Goal: Check status: Check status

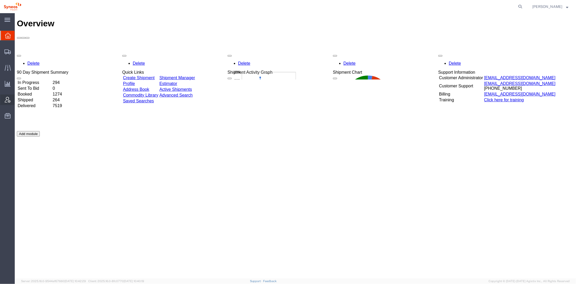
click at [18, 99] on span "Account Admin" at bounding box center [16, 100] width 4 height 11
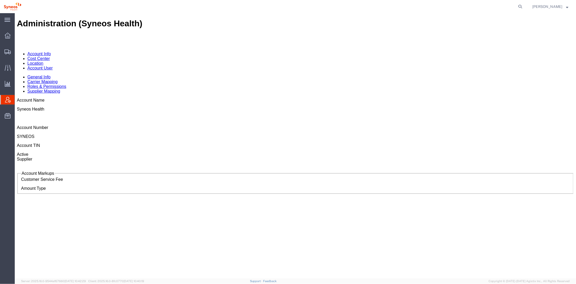
click at [29, 171] on legend "Account Markups" at bounding box center [38, 173] width 34 height 5
click at [43, 61] on link "Location" at bounding box center [35, 63] width 16 height 4
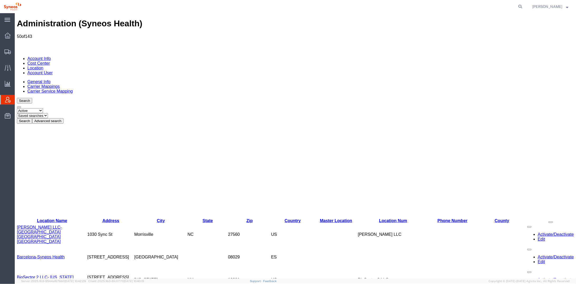
click at [60, 84] on link "Carrier Mappings" at bounding box center [43, 86] width 32 height 4
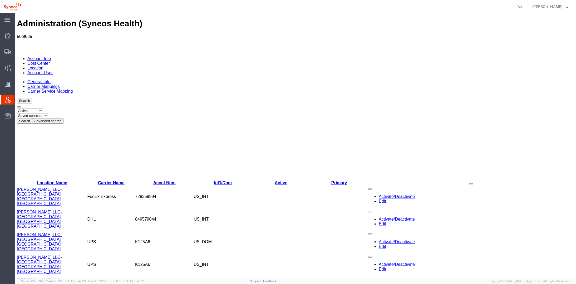
click at [43, 108] on select "Select status Active All Inactive" at bounding box center [30, 110] width 26 height 5
click at [63, 118] on button "Advanced search" at bounding box center [47, 121] width 31 height 6
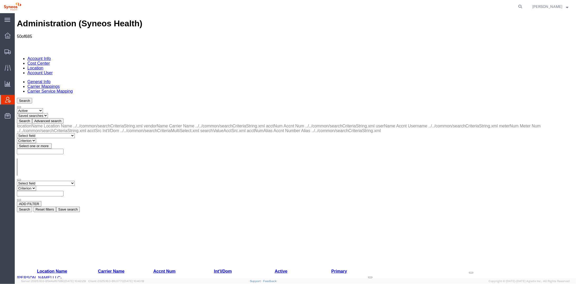
click at [55, 181] on select "Select field Accnt Num Accnt Number Alias Accnt Username Carrier Name Int'l/Dom…" at bounding box center [46, 183] width 58 height 5
click at [189, 181] on div "Select field Accnt Num Accnt Number Alias Accnt Username Carrier Name Int'l/Dom…" at bounding box center [295, 191] width 557 height 20
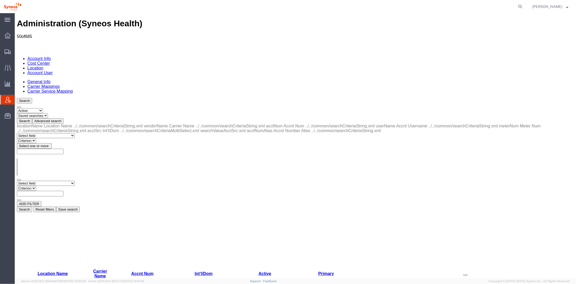
drag, startPoint x: 59, startPoint y: 105, endPoint x: 86, endPoint y: 105, distance: 27.1
click at [63, 191] on input "text" at bounding box center [40, 194] width 47 height 6
type input "[GEOGRAPHIC_DATA]"
click at [54, 181] on select "Select field Accnt Num Accnt Number Alias Accnt Username Carrier Name Int'l/Dom…" at bounding box center [46, 183] width 58 height 5
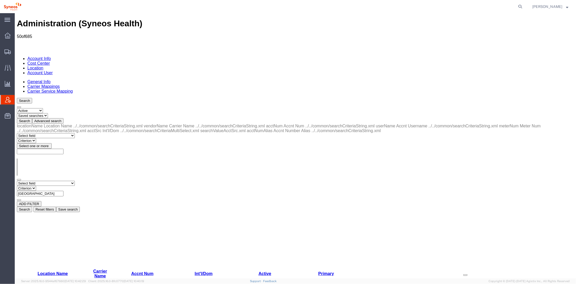
select select "locationName"
click at [17, 181] on select "Select field Accnt Num Accnt Number Alias Accnt Username Carrier Name Int'l/Dom…" at bounding box center [46, 183] width 58 height 5
click at [48, 186] on select "Criterion contains does not contain is is blank is not blank starts with" at bounding box center [33, 188] width 32 height 5
select select "contains"
click at [48, 186] on select "Criterion contains does not contain is is blank is not blank starts with" at bounding box center [33, 188] width 32 height 5
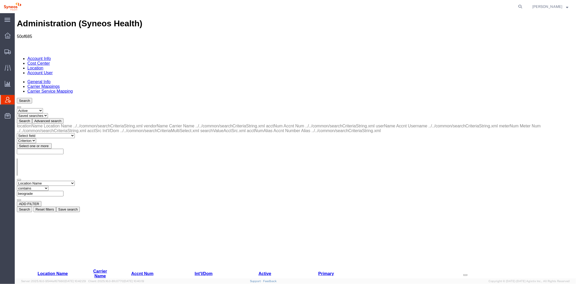
click at [32, 206] on button "Search" at bounding box center [24, 209] width 15 height 6
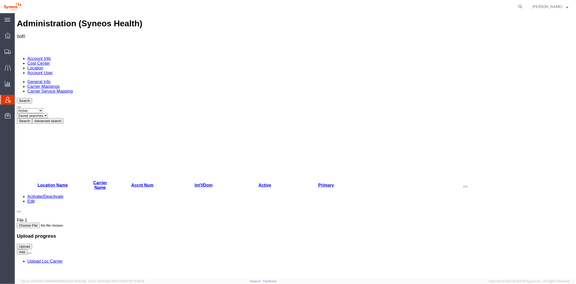
click at [63, 118] on button "Advanced search" at bounding box center [47, 121] width 31 height 6
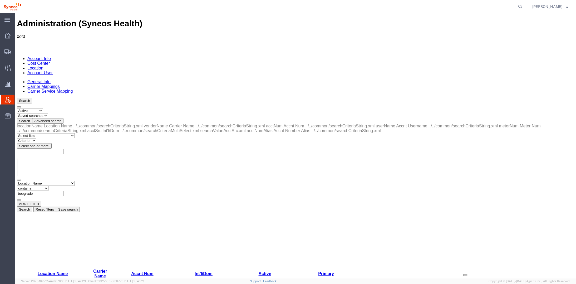
click at [48, 186] on select "Criterion contains does not contain is is blank is not blank starts with" at bounding box center [33, 188] width 32 height 5
drag, startPoint x: 120, startPoint y: 79, endPoint x: 101, endPoint y: 79, distance: 18.4
click at [101, 181] on div "Select field Accnt Num Accnt Number Alias Accnt Username Carrier Name Int'l/Dom…" at bounding box center [295, 191] width 557 height 20
type input "d.o.o."
click at [32, 206] on button "Search" at bounding box center [24, 209] width 15 height 6
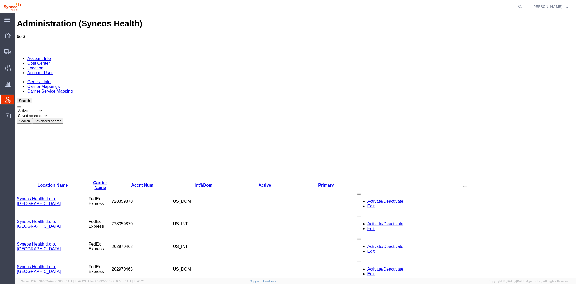
click at [34, 196] on link "Syneos Health d.o.o. [GEOGRAPHIC_DATA]" at bounding box center [39, 200] width 44 height 9
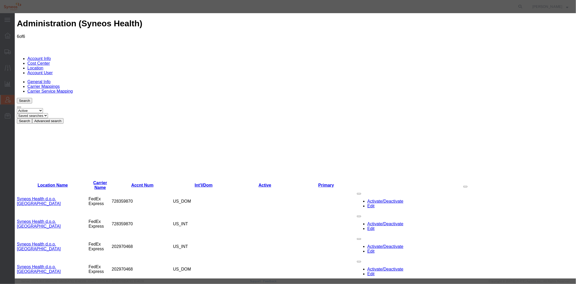
type input "Syneos Health d.o.o. [GEOGRAPHIC_DATA]-[GEOGRAPHIC_DATA]"
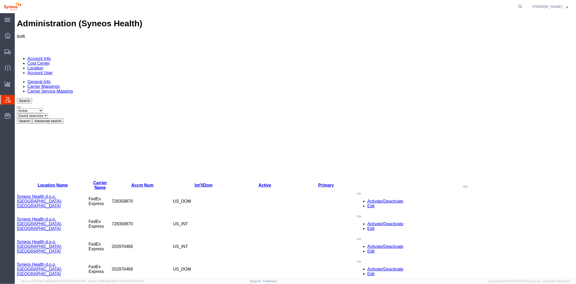
click at [43, 66] on link "Location" at bounding box center [35, 68] width 16 height 4
click at [47, 190] on td "Syneos Health d.o.o. [GEOGRAPHIC_DATA]-[GEOGRAPHIC_DATA]" at bounding box center [53, 201] width 72 height 23
click at [32, 194] on link "Syneos Health d.o.o. [GEOGRAPHIC_DATA]-[GEOGRAPHIC_DATA]" at bounding box center [39, 201] width 45 height 14
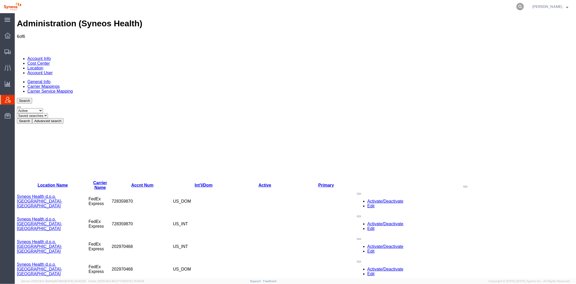
click at [524, 4] on icon at bounding box center [519, 6] width 7 height 7
paste input "56385193"
type input "56385193"
click at [524, 4] on icon at bounding box center [519, 6] width 7 height 7
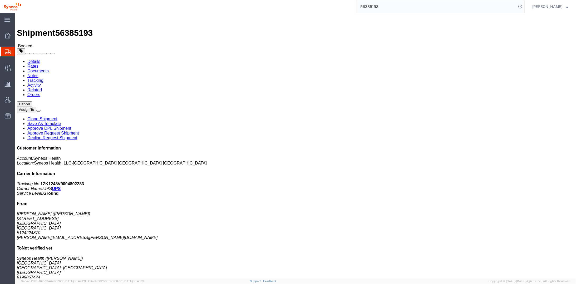
click link "Documents"
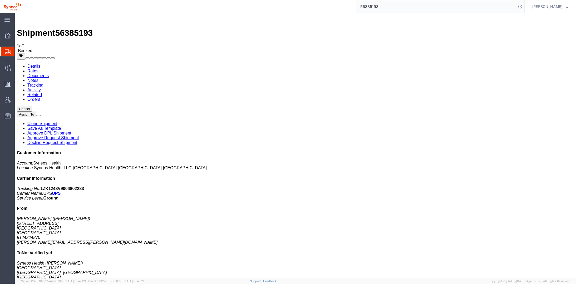
click at [29, 64] on link "Details" at bounding box center [33, 66] width 13 height 4
drag, startPoint x: 524, startPoint y: 67, endPoint x: 485, endPoint y: 67, distance: 39.0
click p "Tracking No: 1ZK1248V9004802283 Carrier Name: UPS UPS Service Level: Ground"
copy b "1ZK1248V9004802283"
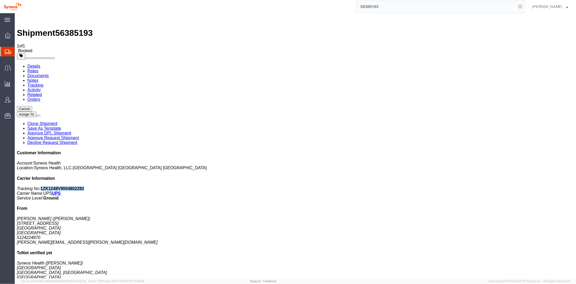
click link "Schedule pickup request"
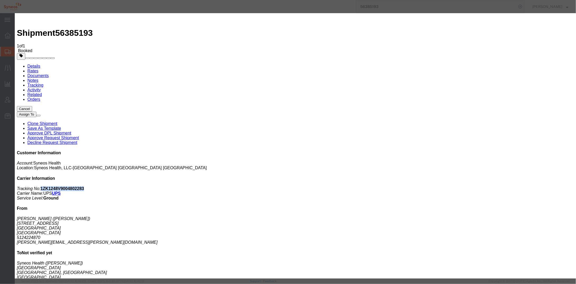
click button "Close"
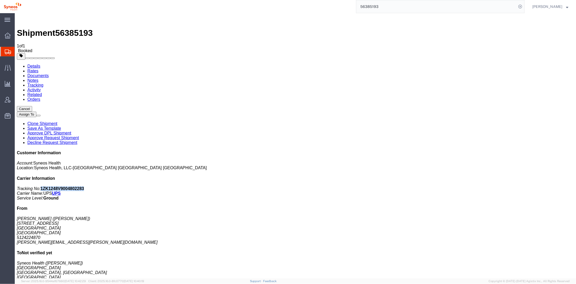
click span "button"
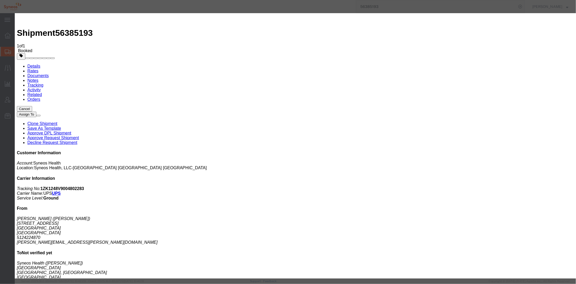
click div "[DATE] 10:00 AM"
click button "Apply"
click div "[DATE] 11:00 AM"
type input "2:00 PM"
click button "Apply"
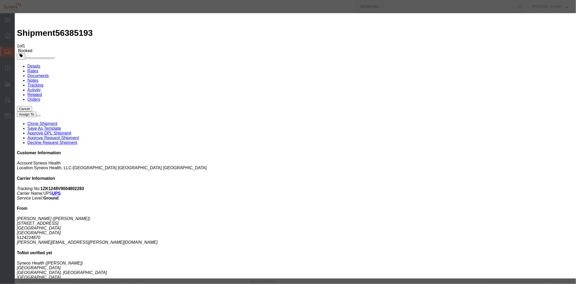
click button "Save"
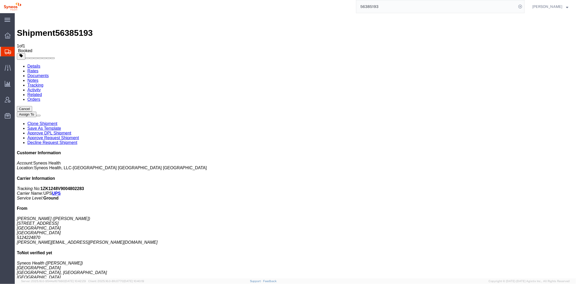
click button "Close"
click link "Activity"
